Goal: Task Accomplishment & Management: Use online tool/utility

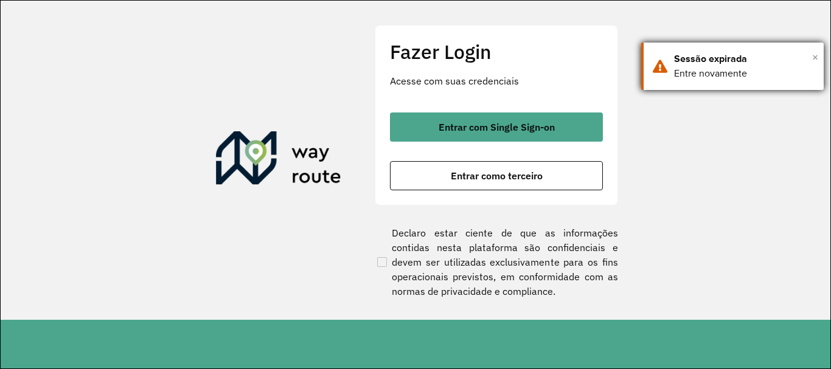
click at [816, 58] on span "×" at bounding box center [815, 57] width 6 height 18
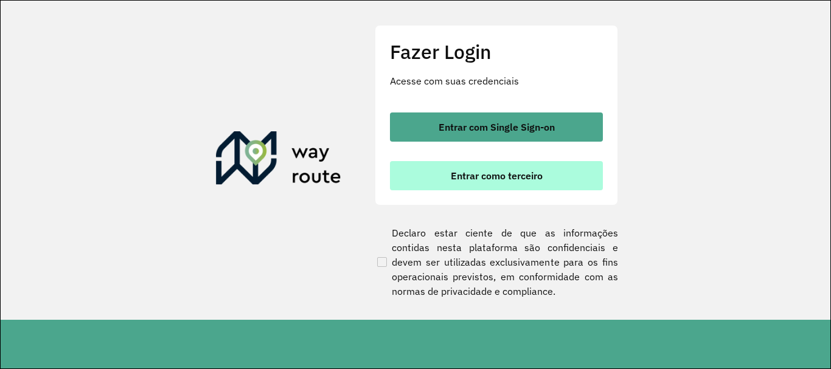
click at [530, 183] on button "Entrar como terceiro" at bounding box center [496, 175] width 213 height 29
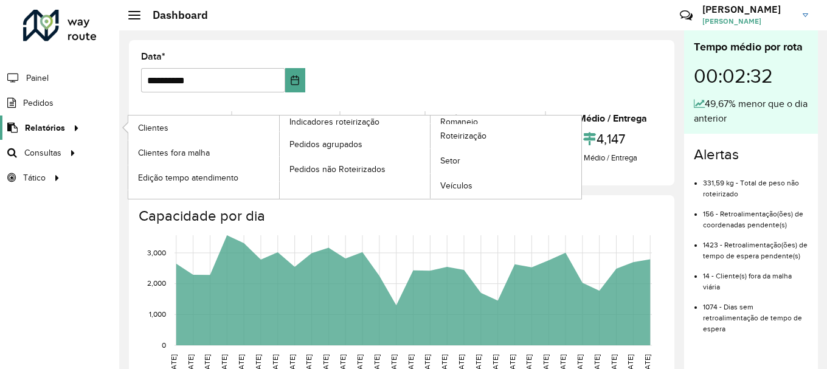
click at [38, 127] on span "Relatórios" at bounding box center [45, 128] width 40 height 13
click at [462, 121] on span "Romaneio" at bounding box center [460, 122] width 40 height 13
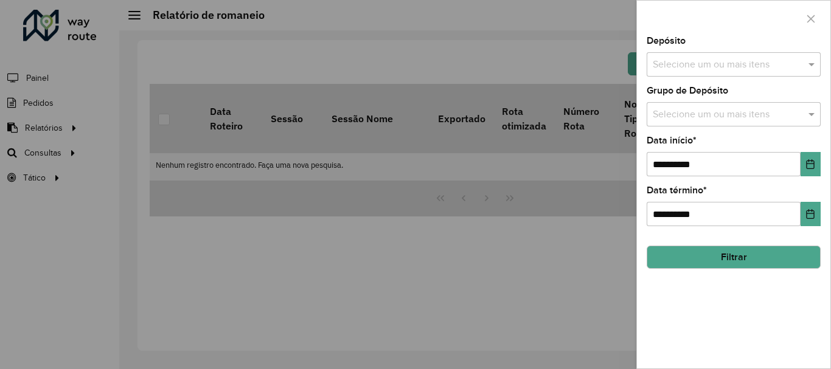
click at [716, 60] on input "text" at bounding box center [728, 65] width 156 height 15
click at [813, 60] on span at bounding box center [812, 64] width 15 height 15
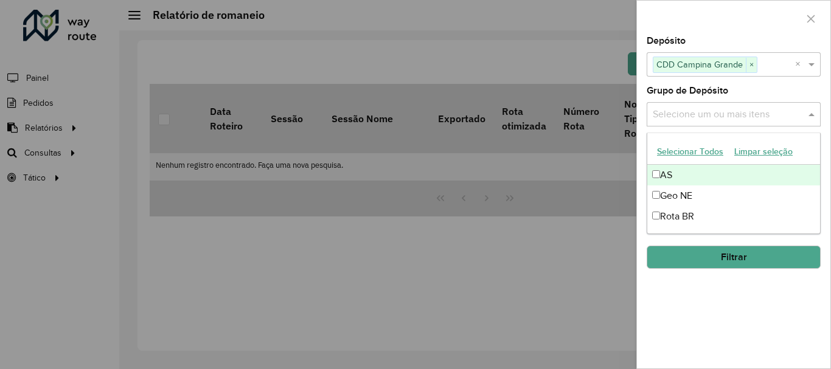
click at [675, 113] on input "text" at bounding box center [728, 115] width 156 height 15
click at [763, 118] on input "text" at bounding box center [747, 115] width 95 height 15
click at [813, 114] on span at bounding box center [812, 114] width 15 height 15
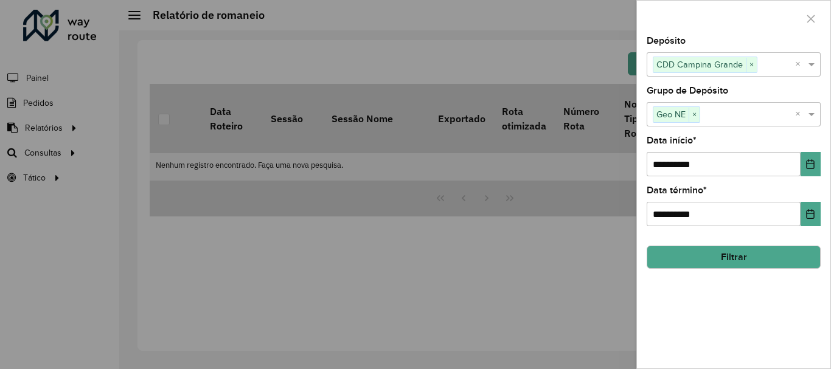
click at [705, 252] on button "Filtrar" at bounding box center [734, 257] width 174 height 23
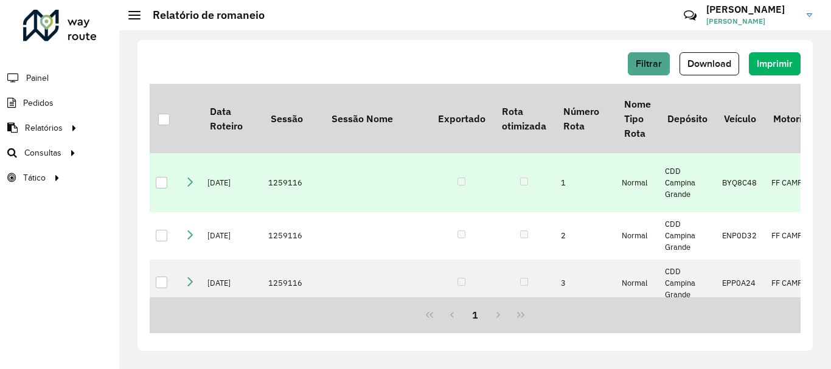
click at [161, 189] on div at bounding box center [162, 183] width 12 height 12
click at [695, 63] on span "Download" at bounding box center [709, 63] width 44 height 10
